Goal: Transaction & Acquisition: Purchase product/service

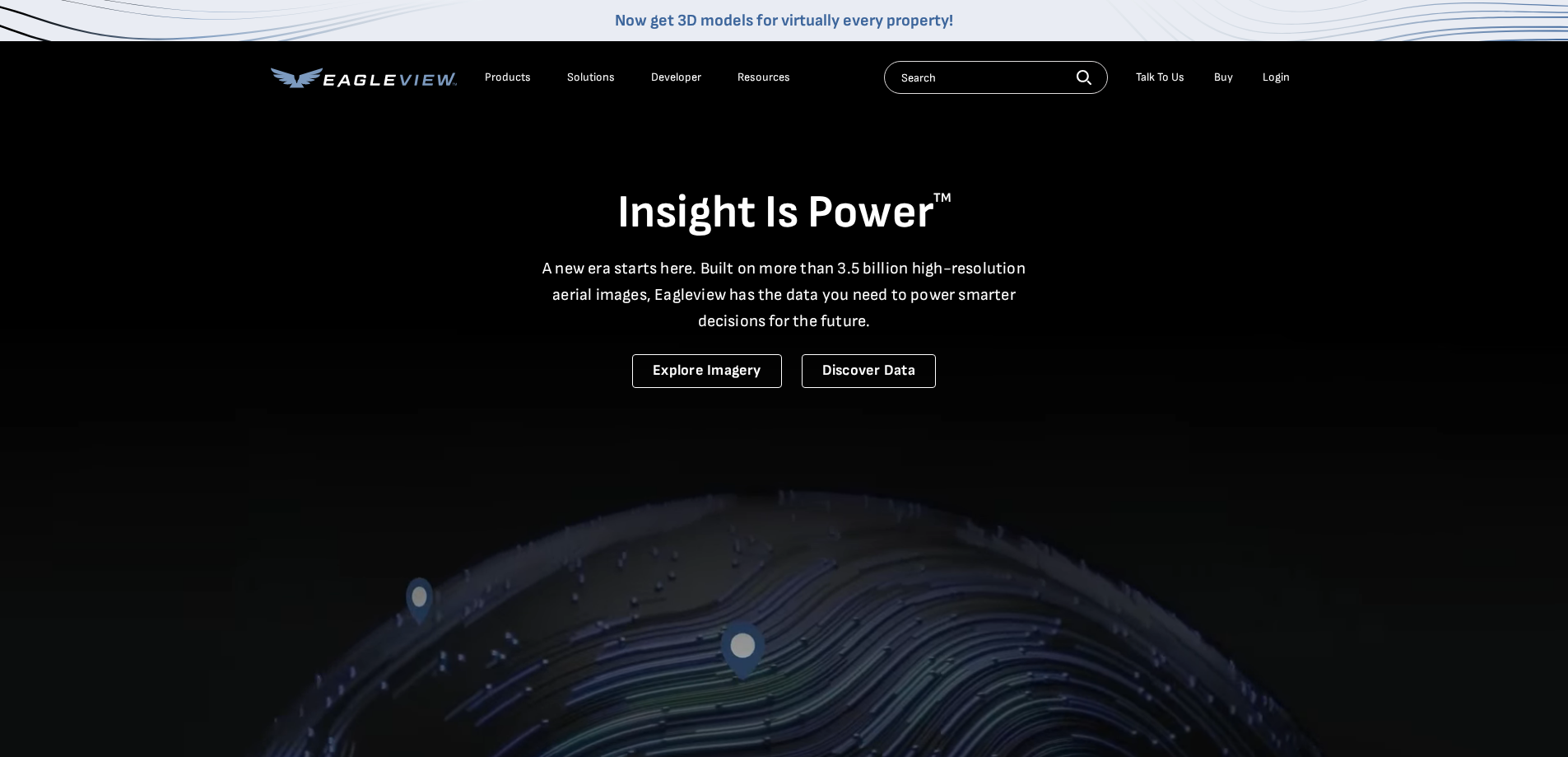
click at [1269, 80] on div "Login" at bounding box center [1276, 77] width 27 height 15
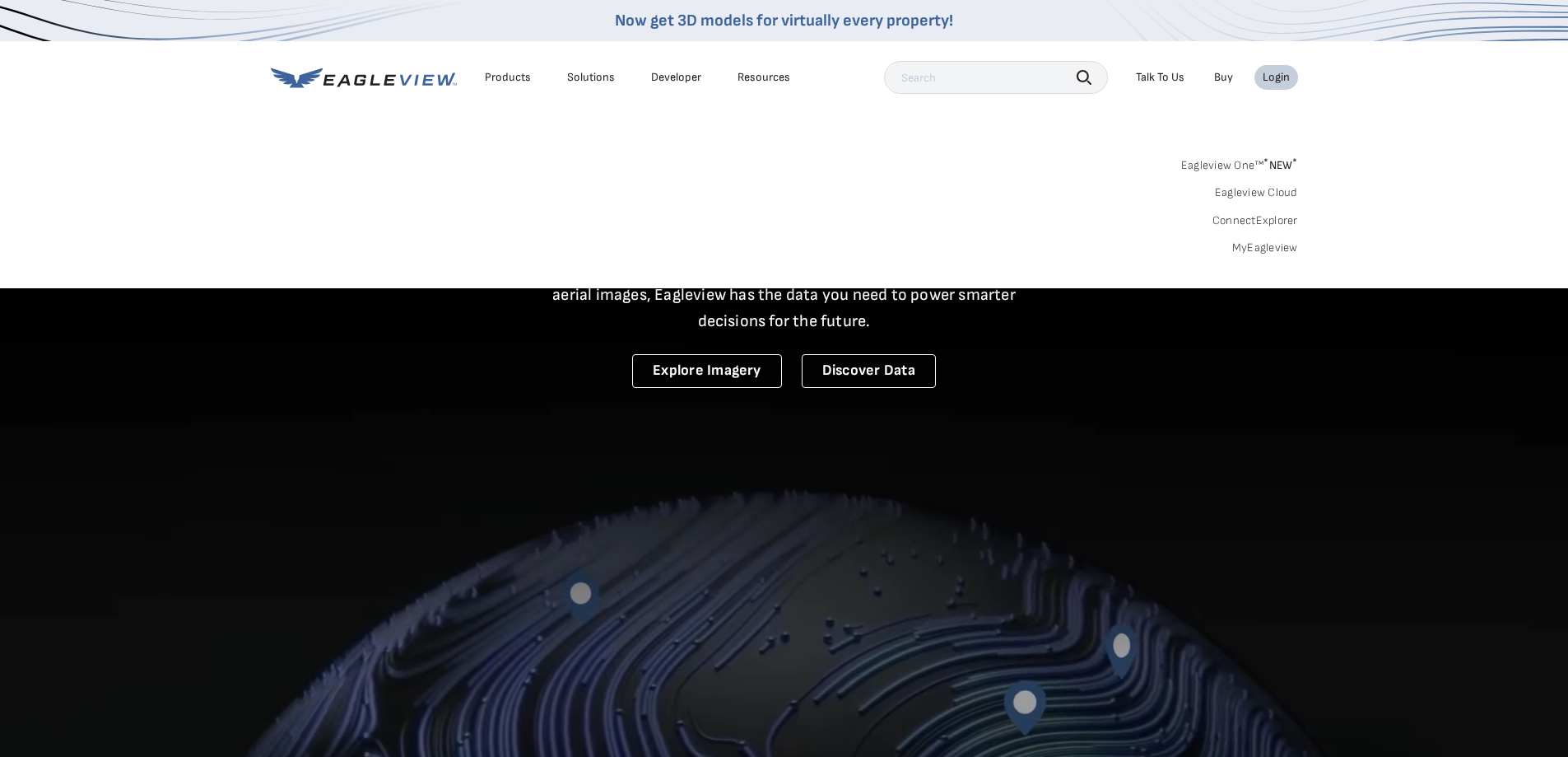
click at [1259, 244] on link "MyEagleview" at bounding box center [1265, 248] width 66 height 15
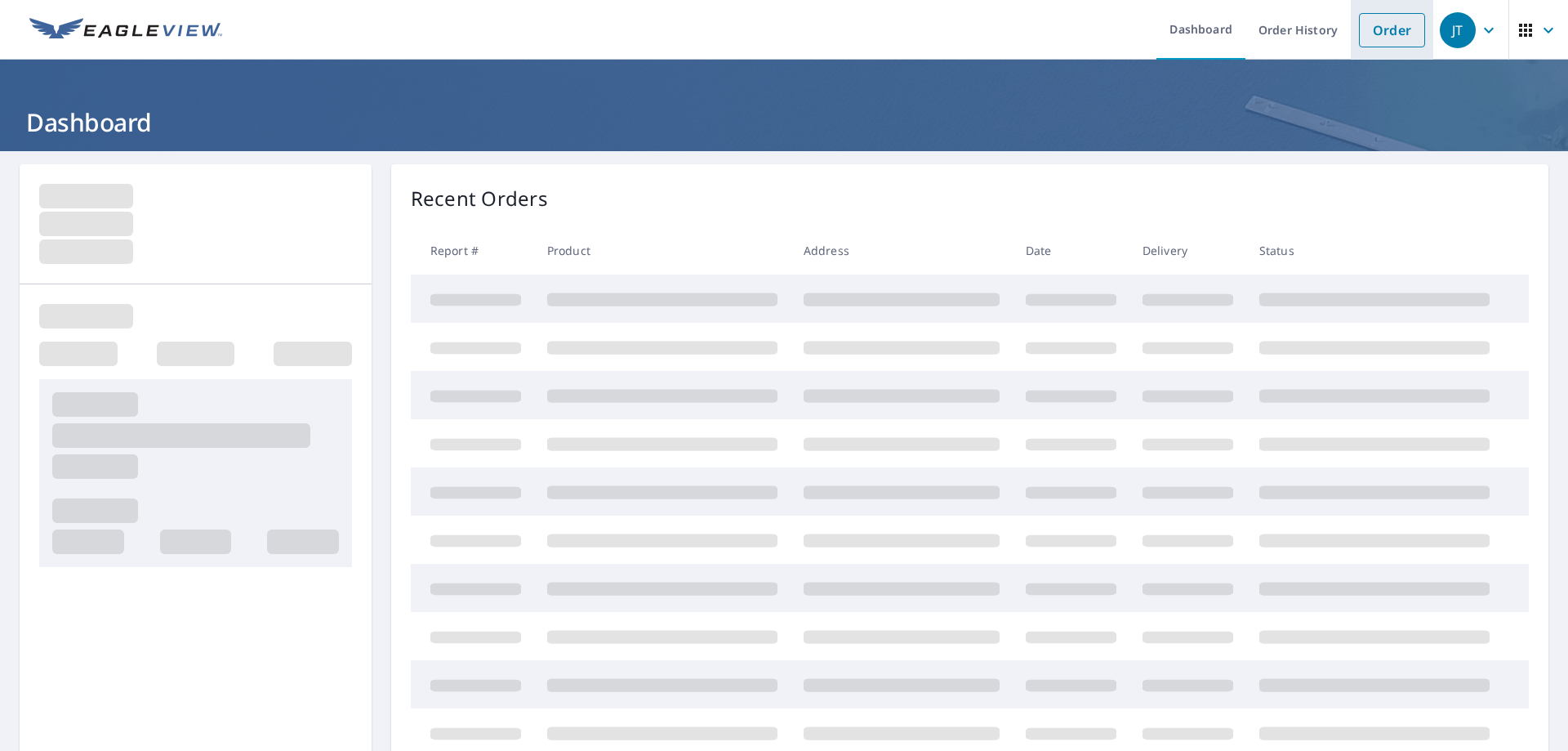
click at [1376, 17] on link "Order" at bounding box center [1392, 30] width 66 height 34
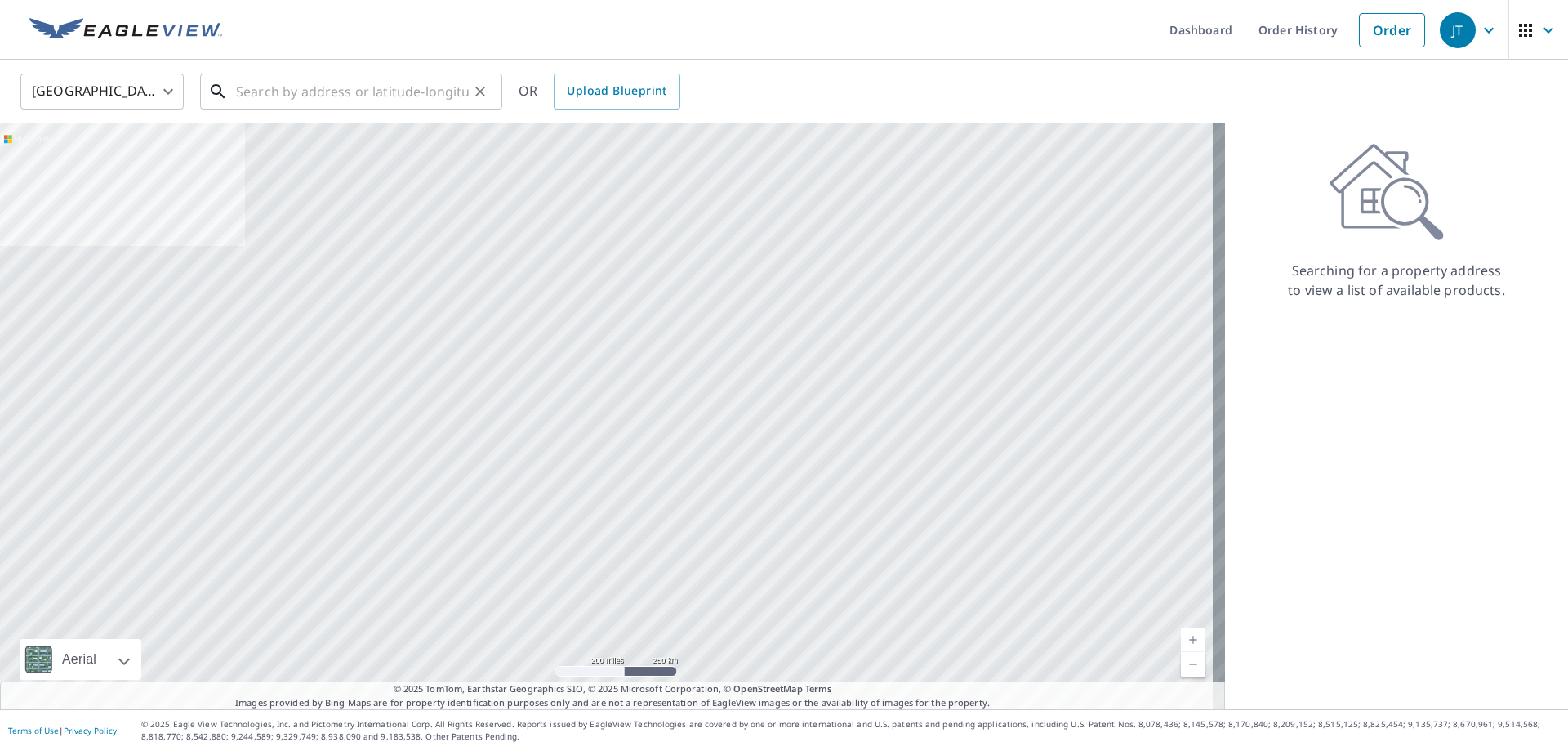
click at [272, 92] on input "text" at bounding box center [353, 92] width 233 height 45
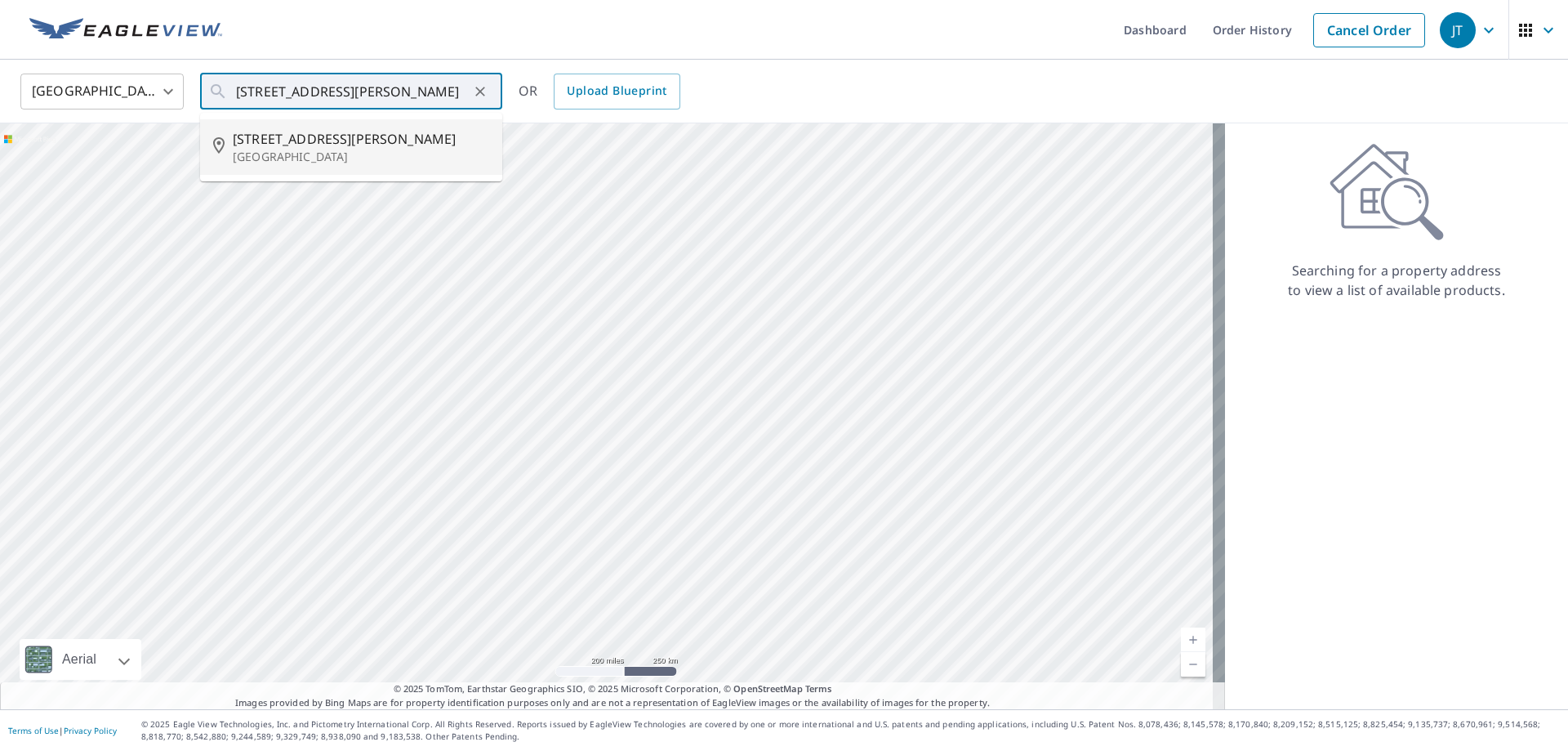
type input "[STREET_ADDRESS][PERSON_NAME]"
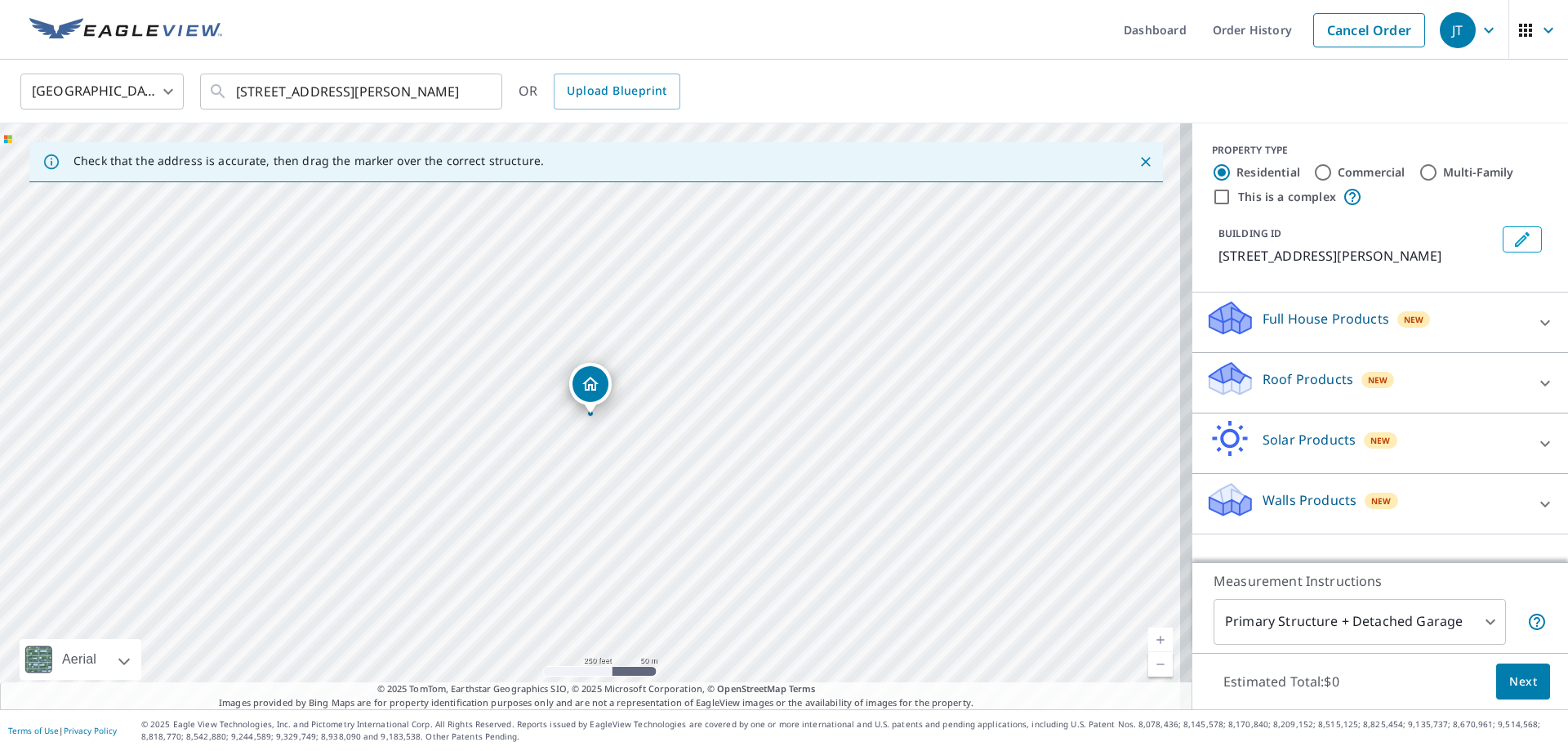
click at [1293, 382] on p "Roof Products" at bounding box center [1308, 378] width 91 height 20
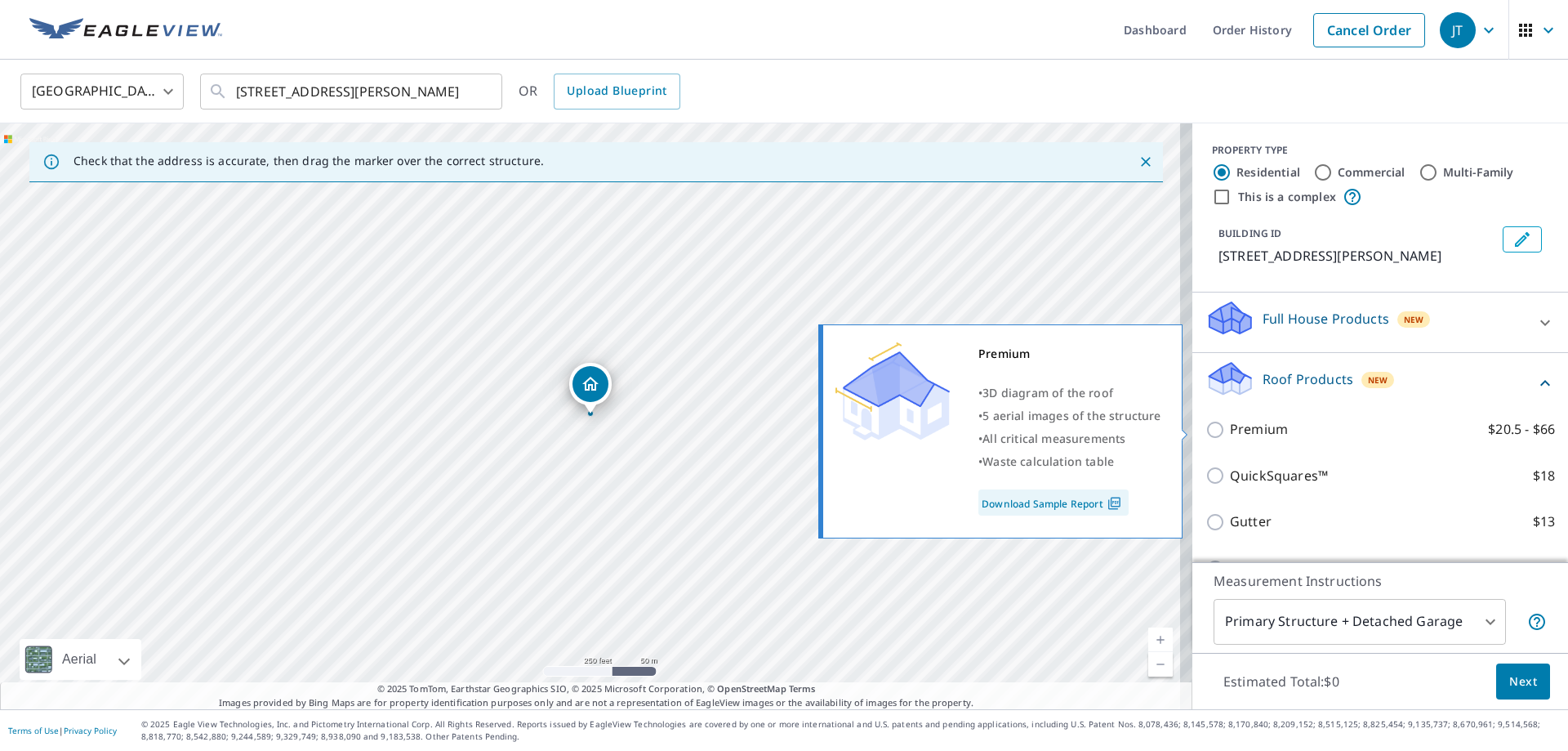
click at [1229, 427] on p "Premium" at bounding box center [1258, 429] width 58 height 21
click at [1229, 427] on input "Premium $20.5 - $66" at bounding box center [1218, 429] width 25 height 20
checkbox input "true"
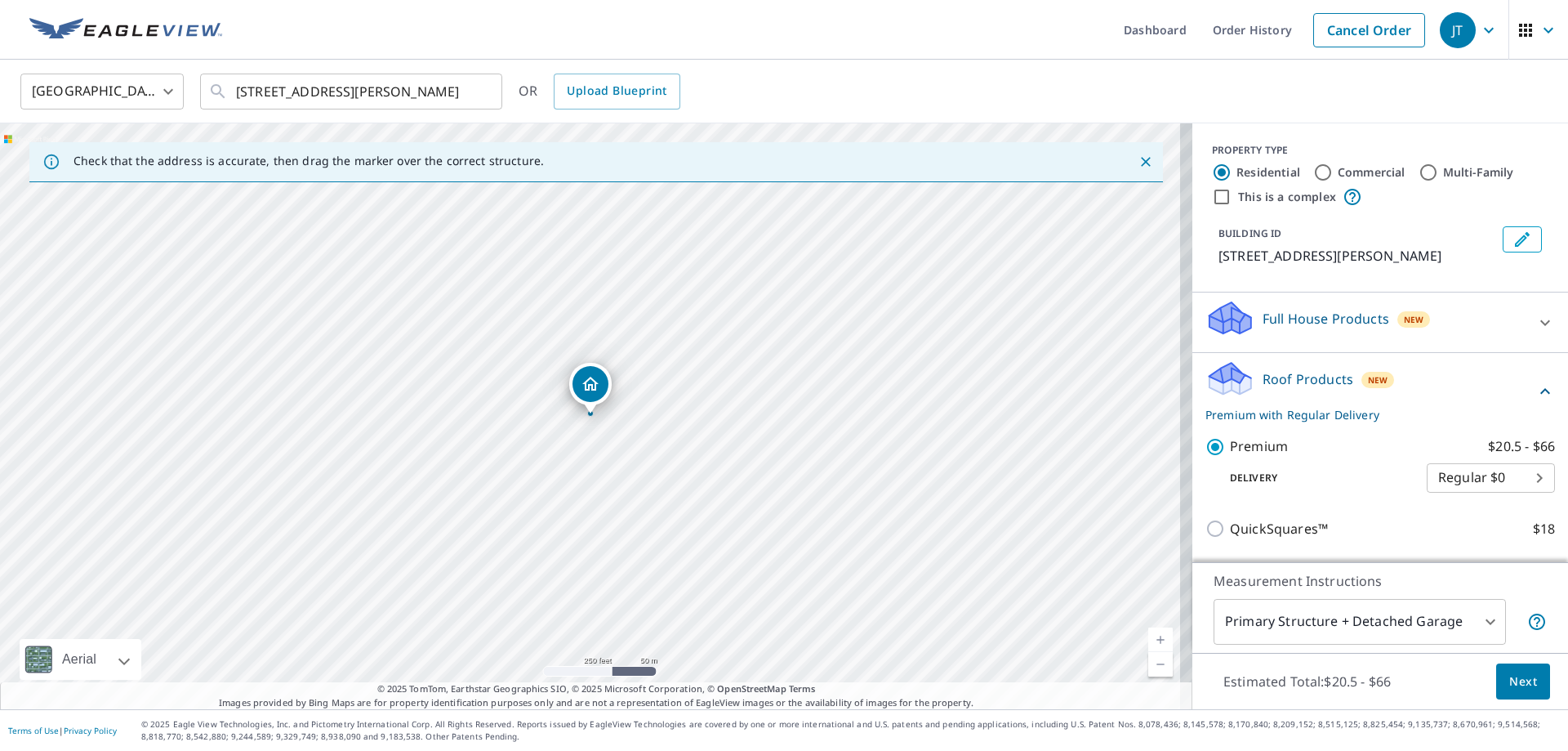
click at [1496, 685] on button "Next" at bounding box center [1523, 681] width 54 height 37
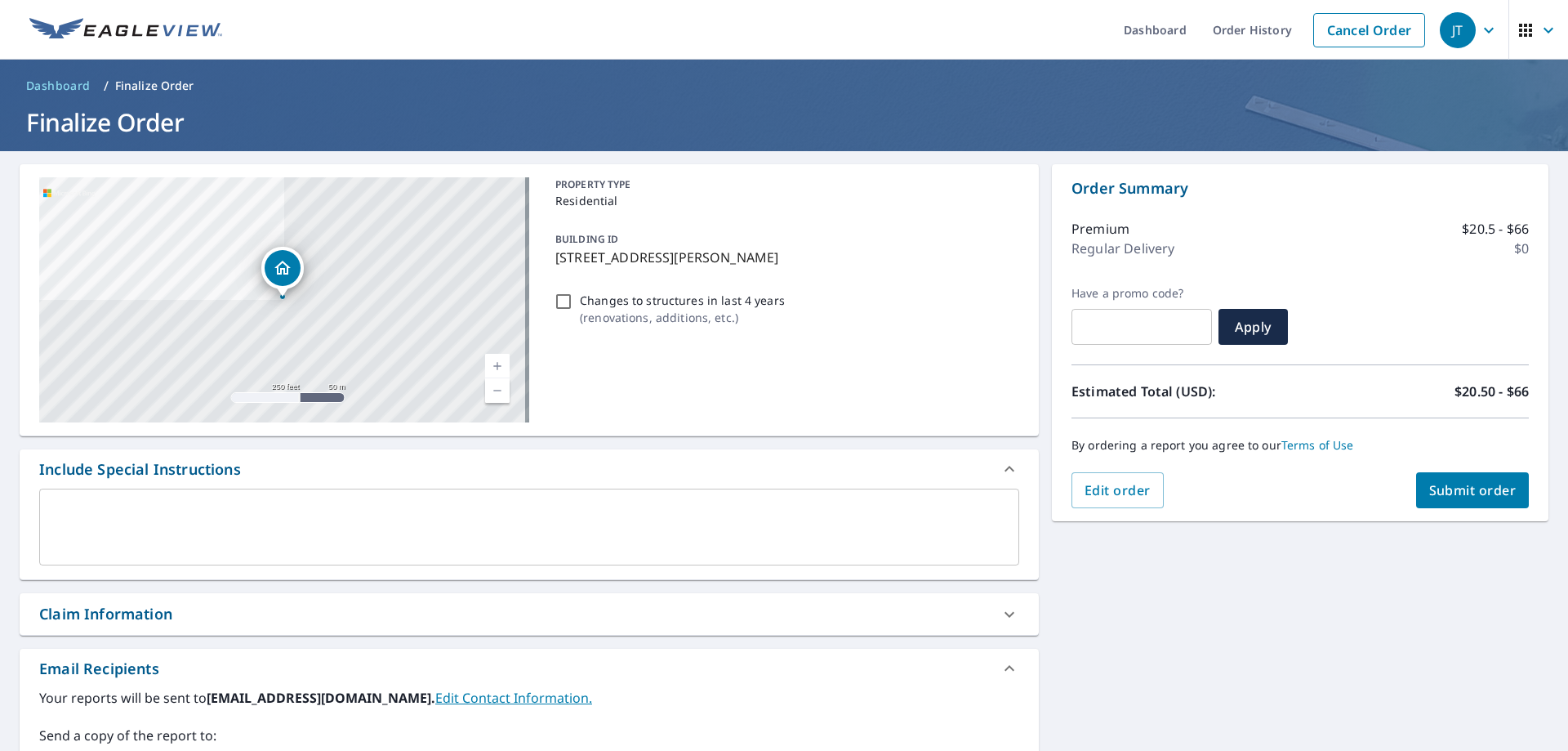
click at [1486, 508] on div "Order Summary Premium $20.5 - $66 Regular Delivery $0 Have a promo code? ​ Appl…" at bounding box center [1299, 342] width 497 height 357
click at [1474, 496] on span "Submit order" at bounding box center [1472, 490] width 87 height 18
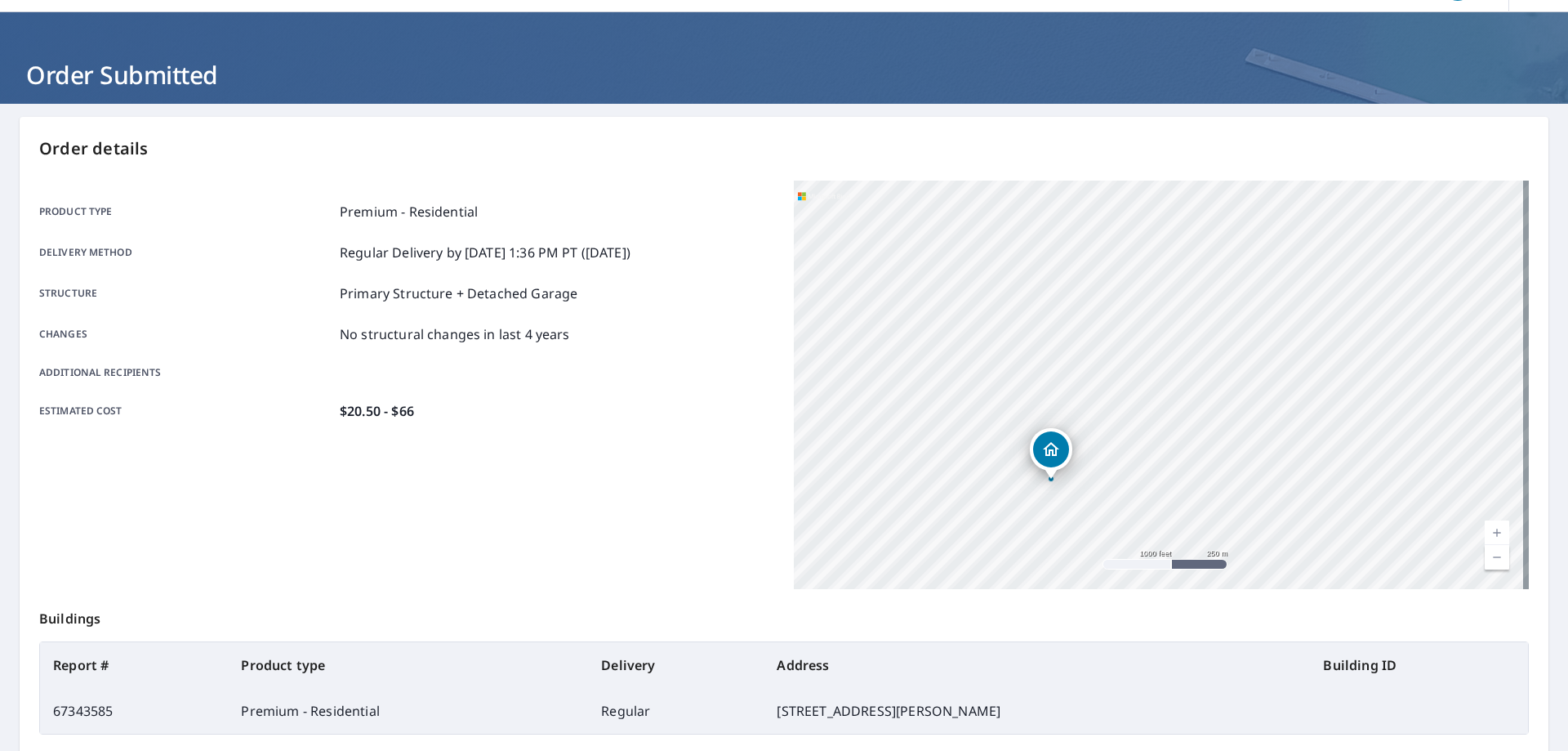
scroll to position [211, 0]
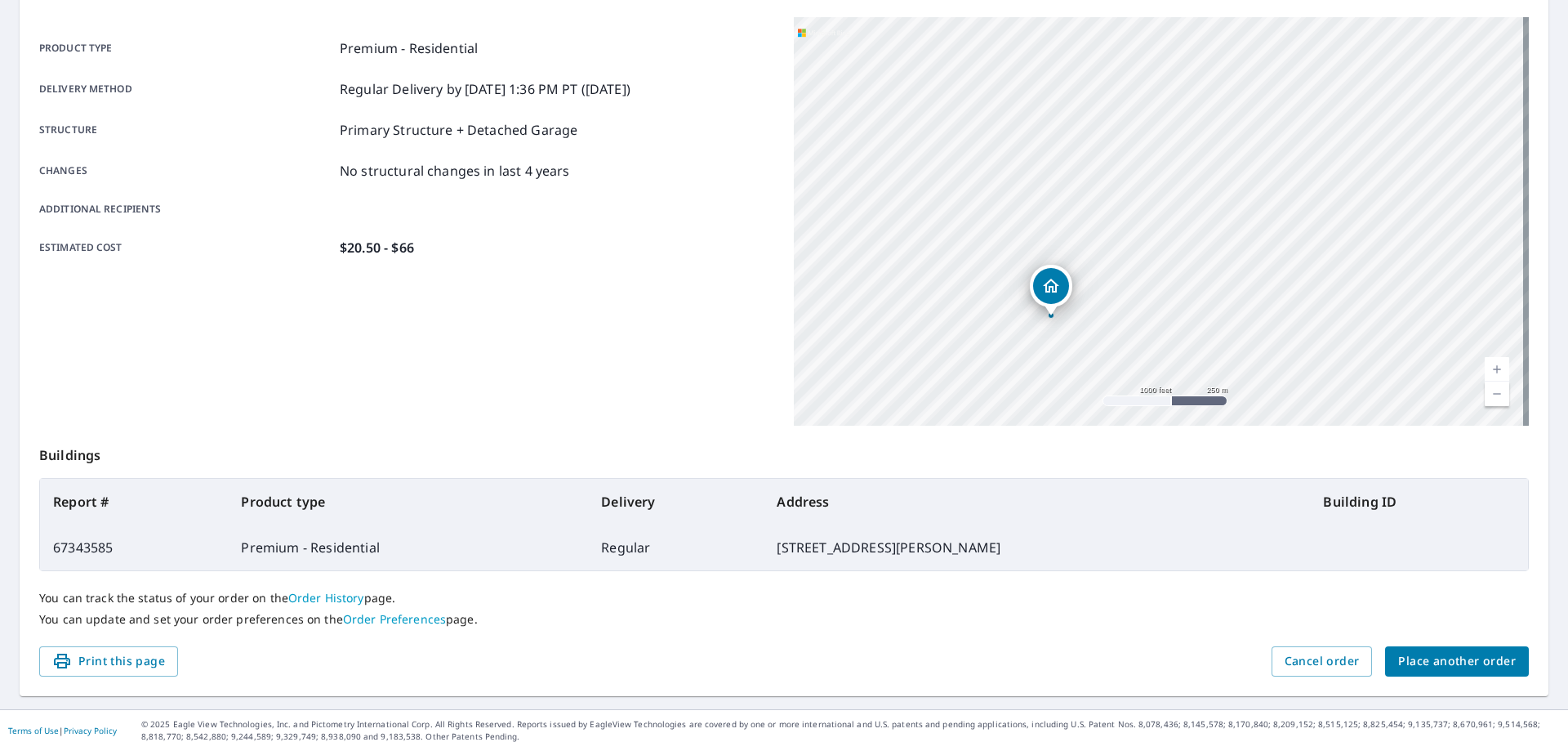
click at [1456, 667] on span "Place another order" at bounding box center [1456, 661] width 117 height 21
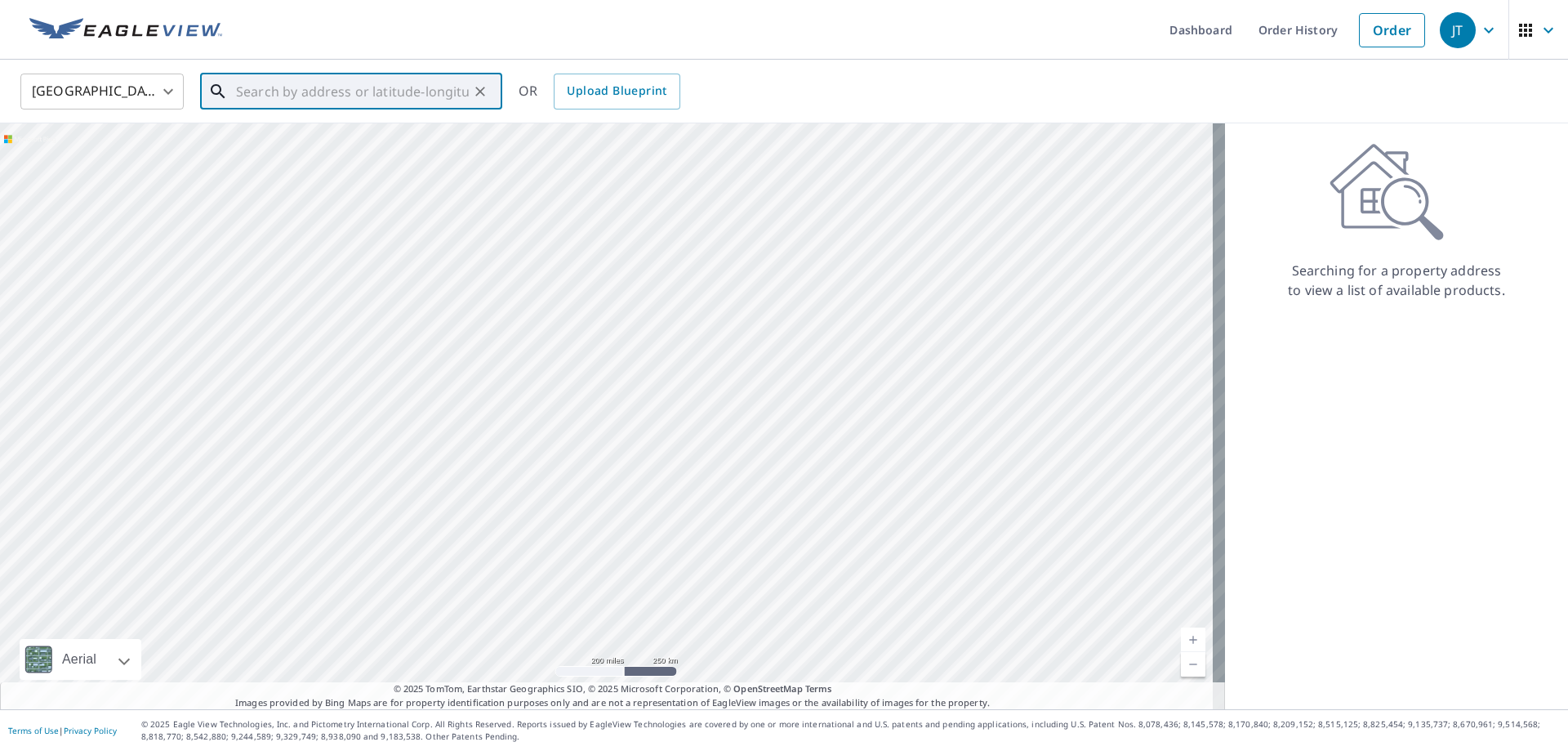
click at [270, 103] on input "text" at bounding box center [353, 92] width 233 height 45
type input "[STREET_ADDRESS][US_STATE]"
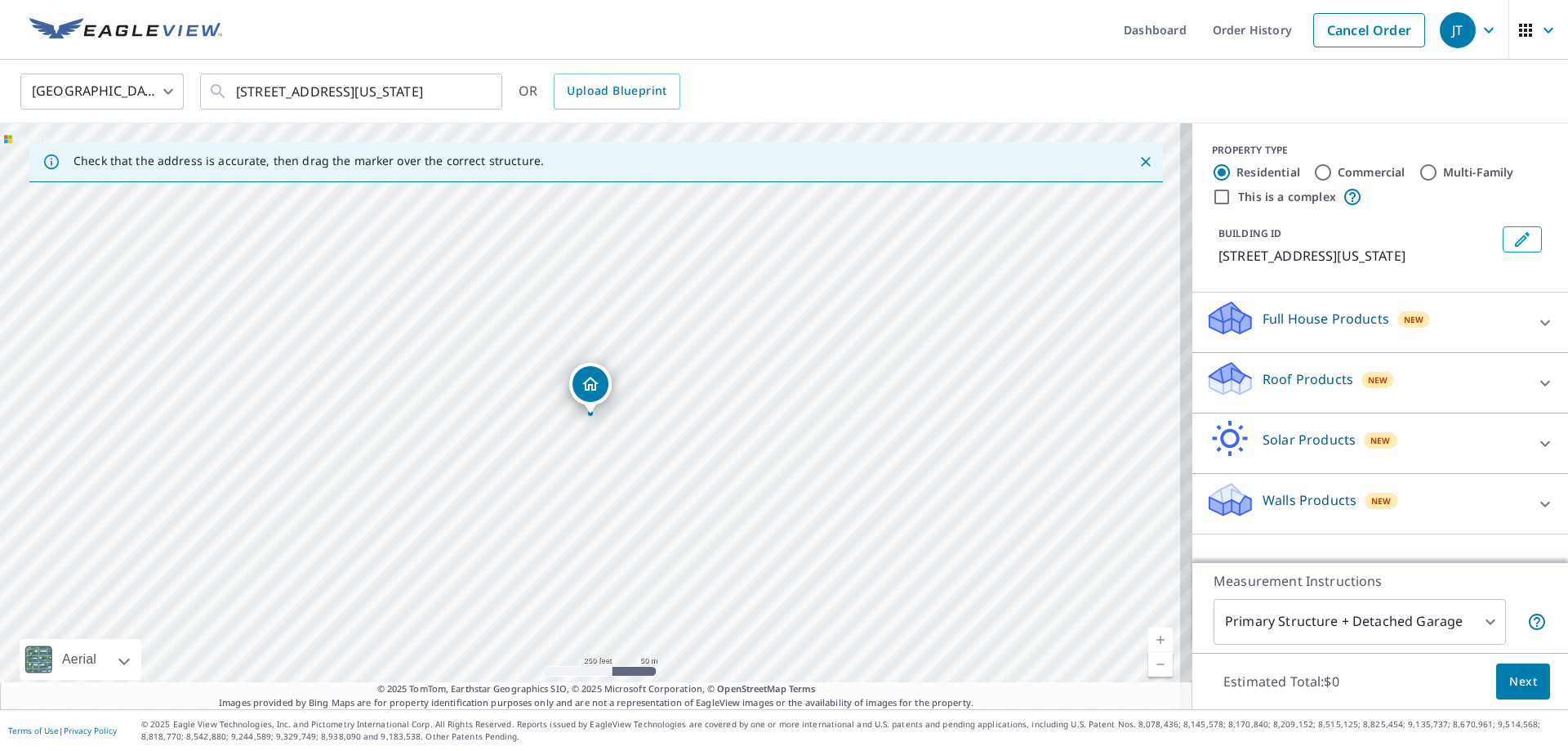
click at [1305, 392] on div "Roof Products New" at bounding box center [1366, 382] width 321 height 46
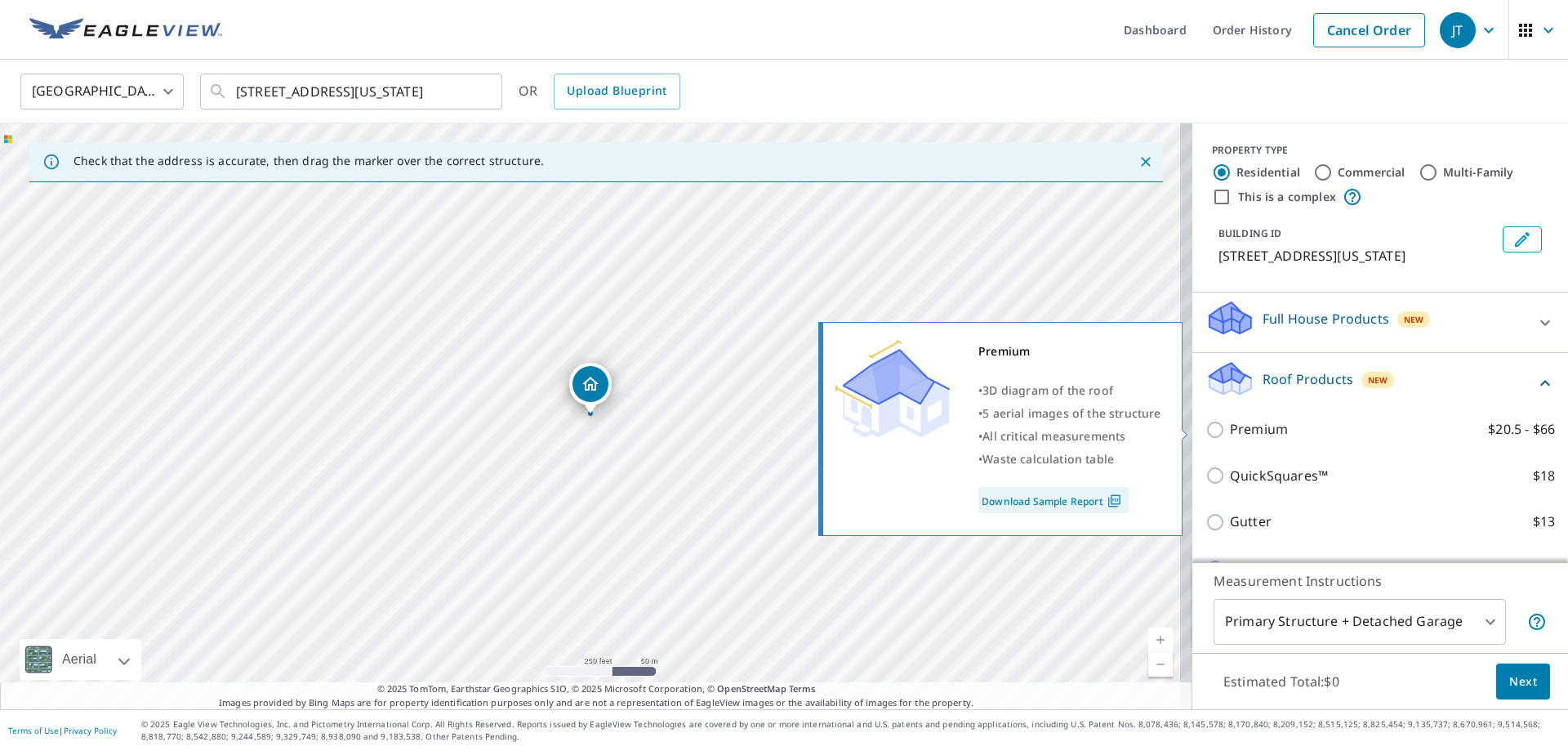
click at [1260, 436] on p "Premium" at bounding box center [1258, 429] width 58 height 21
click at [1229, 436] on input "Premium $20.5 - $66" at bounding box center [1218, 429] width 25 height 20
checkbox input "true"
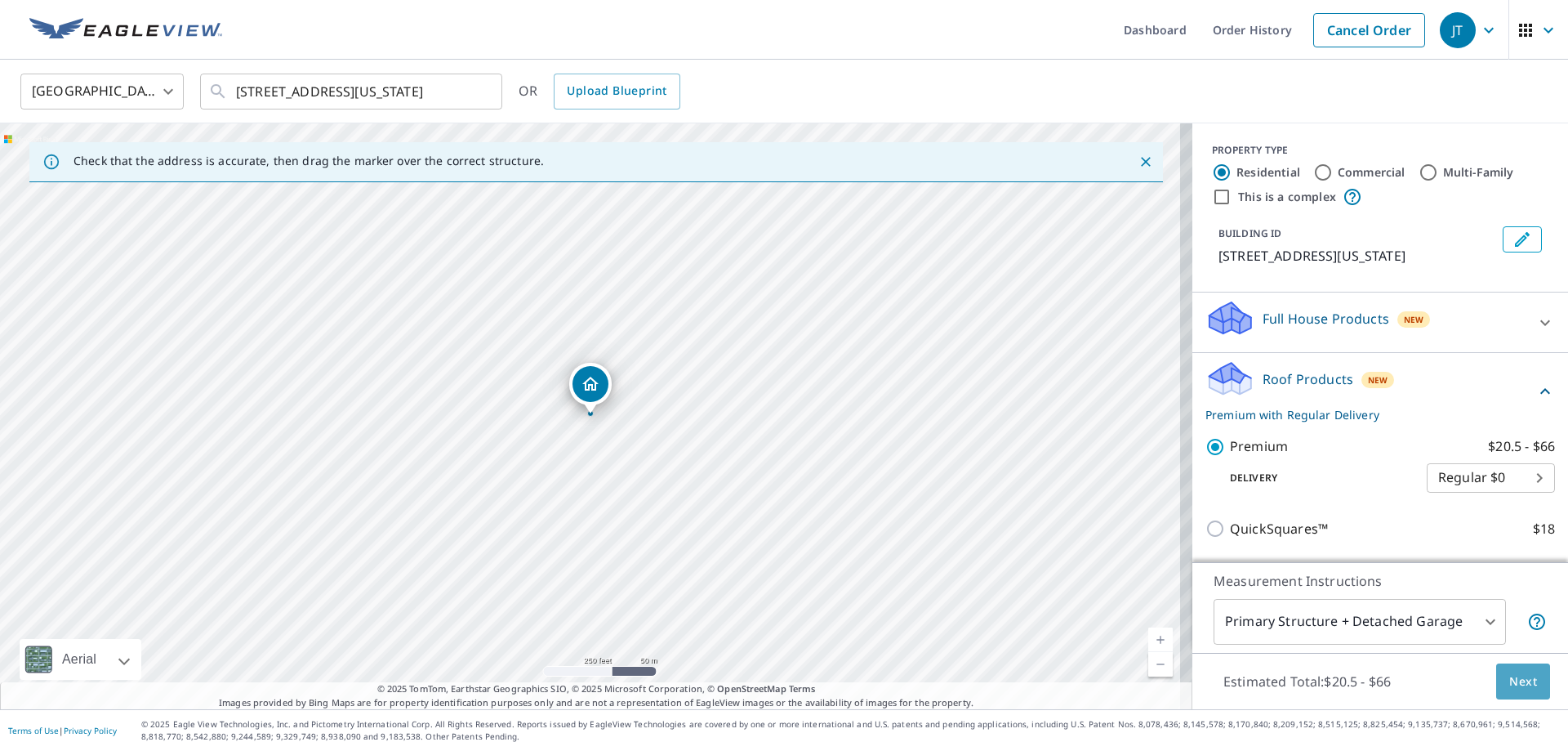
click at [1517, 681] on span "Next" at bounding box center [1523, 682] width 27 height 21
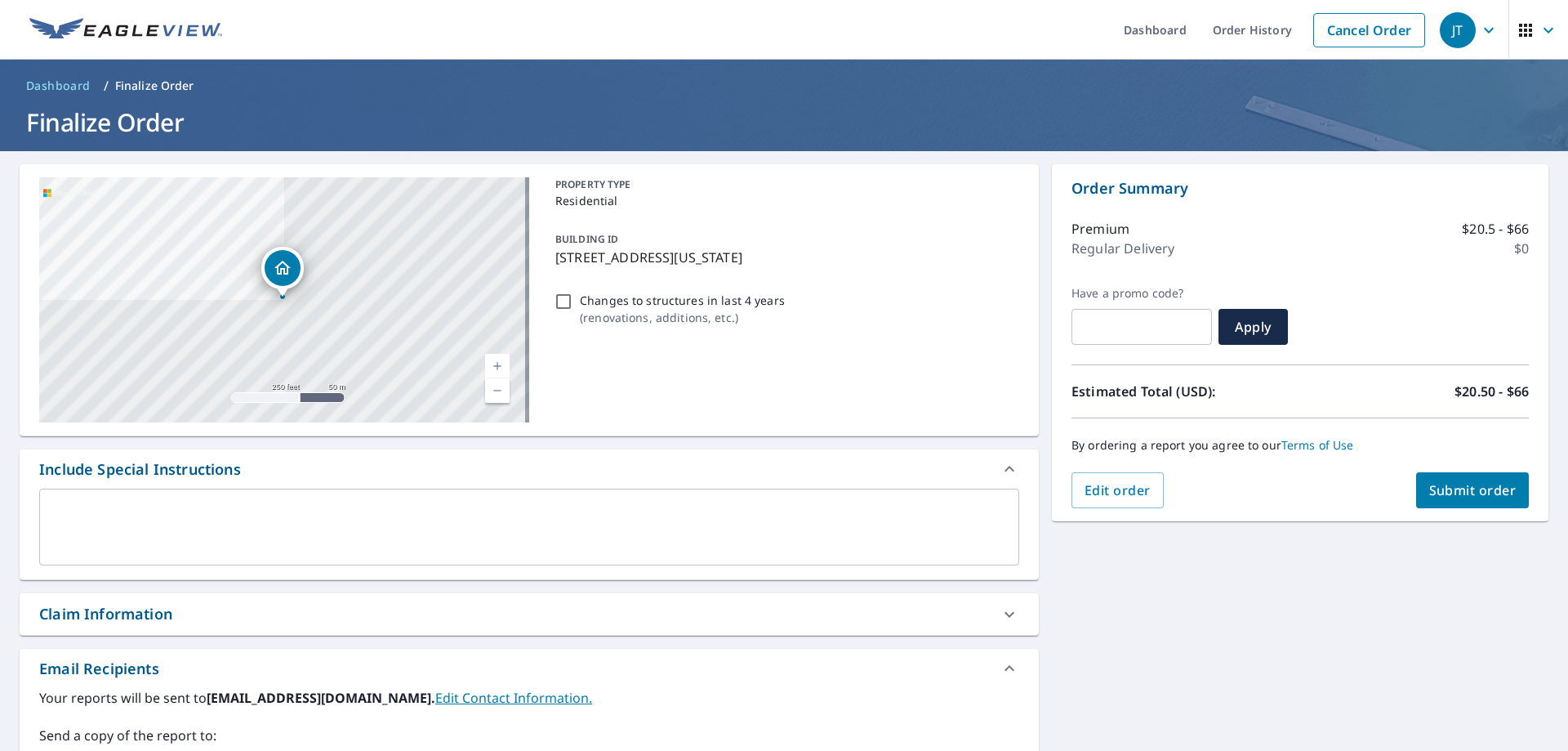
click at [1461, 489] on span "Submit order" at bounding box center [1472, 490] width 87 height 18
